Goal: Task Accomplishment & Management: Use online tool/utility

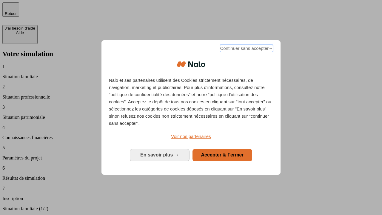
click at [246, 49] on span "Continuer sans accepter →" at bounding box center [246, 48] width 53 height 7
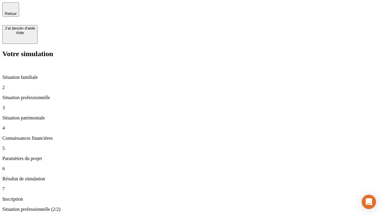
type input "30 000"
type input "40 000"
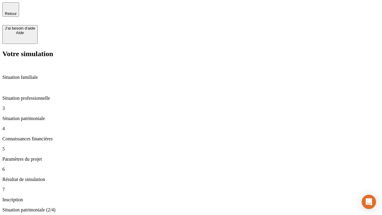
type input "1 100"
type input "20"
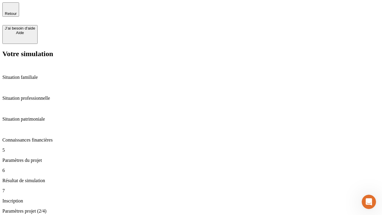
type input "40"
type input "62"
type input "50 000"
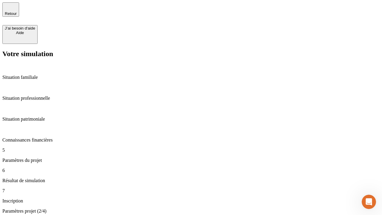
type input "640"
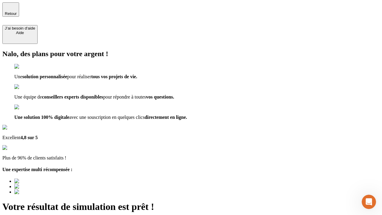
type input "[EMAIL_ADDRESS][DOMAIN_NAME]"
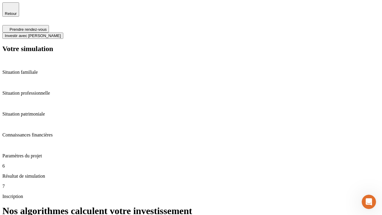
click at [61, 33] on span "Investir avec [PERSON_NAME]" at bounding box center [33, 35] width 56 height 4
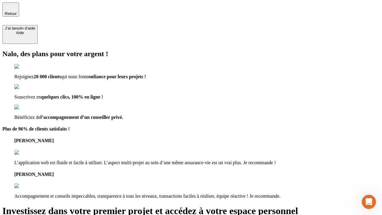
type input "[EMAIL_ADDRESS][DOMAIN_NAME]"
